Goal: Browse casually: Explore the website without a specific task or goal

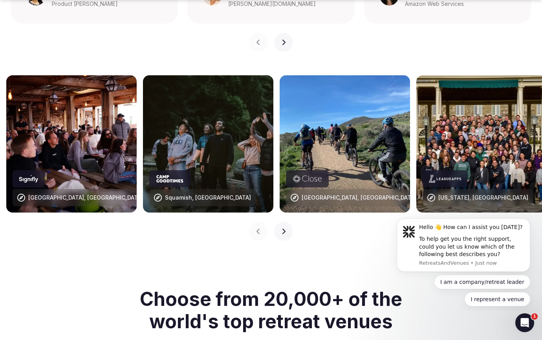
click at [281, 222] on button "Next slide" at bounding box center [283, 231] width 19 height 19
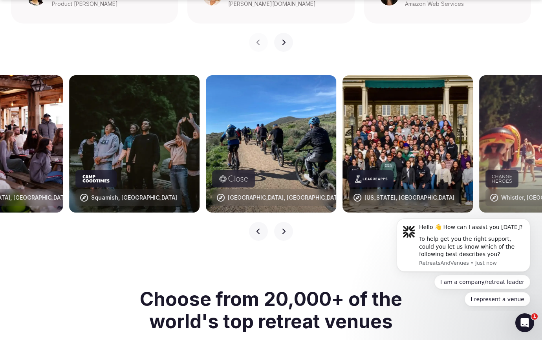
click at [280, 222] on button "Next slide" at bounding box center [283, 231] width 19 height 19
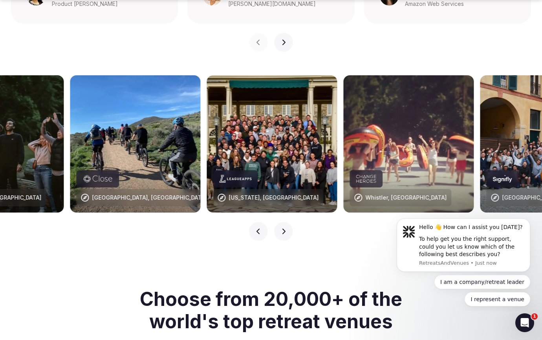
click at [280, 228] on icon "button" at bounding box center [283, 231] width 6 height 6
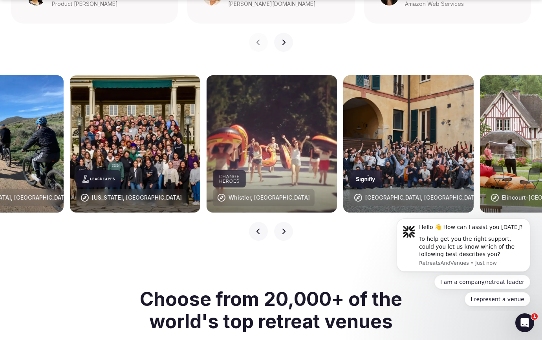
click at [280, 228] on icon "button" at bounding box center [283, 231] width 6 height 6
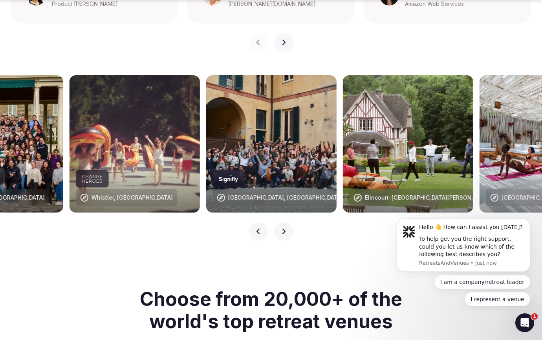
click at [280, 228] on icon "button" at bounding box center [283, 231] width 6 height 6
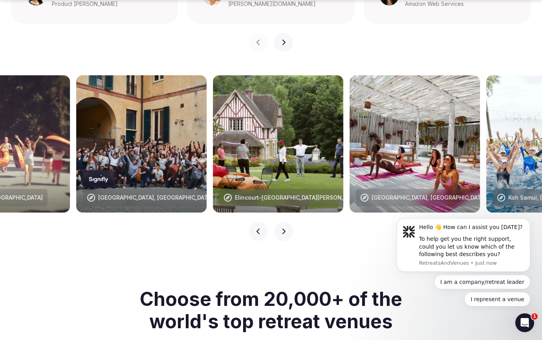
click at [280, 228] on icon "button" at bounding box center [283, 231] width 6 height 6
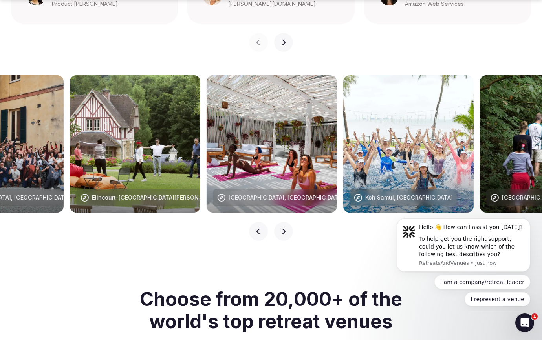
click at [280, 228] on icon "button" at bounding box center [283, 231] width 6 height 6
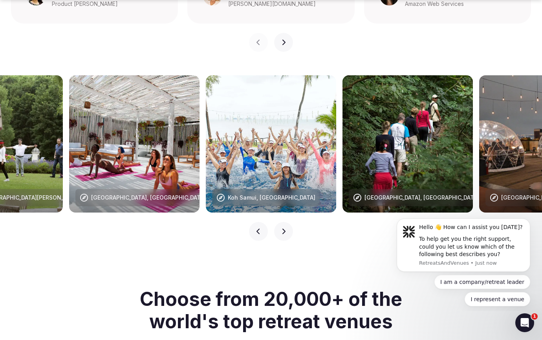
click at [280, 228] on icon "button" at bounding box center [283, 231] width 6 height 6
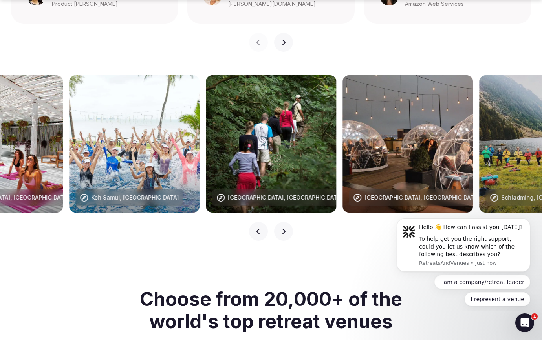
click at [280, 228] on icon "button" at bounding box center [283, 231] width 6 height 6
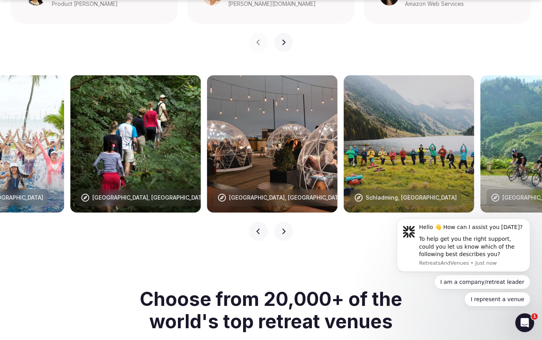
click at [280, 228] on icon "button" at bounding box center [283, 231] width 6 height 6
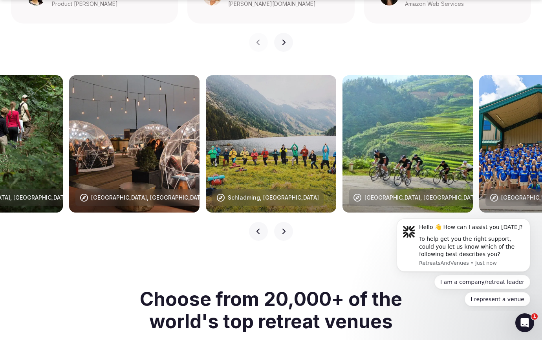
click at [280, 228] on icon "button" at bounding box center [283, 231] width 6 height 6
